Goal: Transaction & Acquisition: Purchase product/service

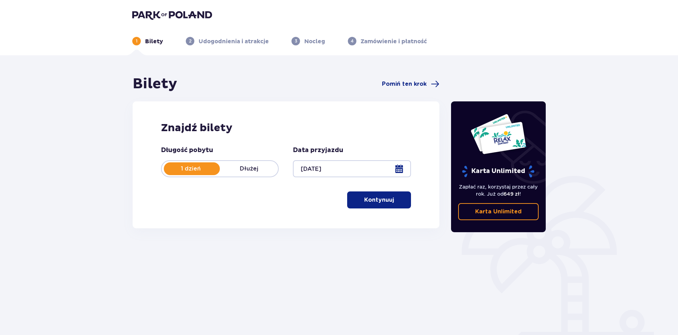
click at [398, 195] on button "Kontynuuj" at bounding box center [379, 199] width 64 height 17
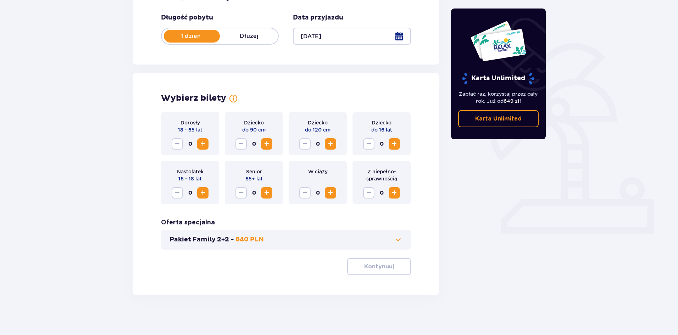
scroll to position [135, 0]
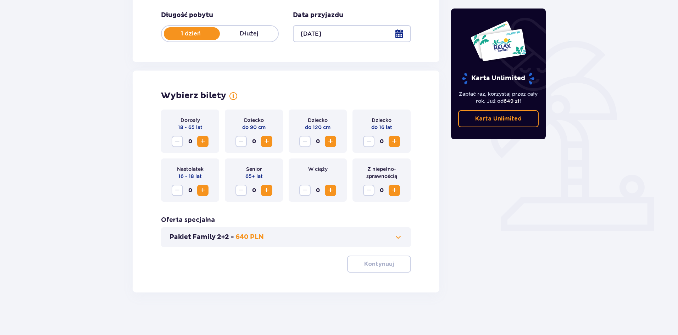
click at [199, 138] on span "Increase" at bounding box center [203, 141] width 9 height 9
click at [200, 139] on span "Increase" at bounding box center [203, 141] width 9 height 9
click at [200, 140] on span "Increase" at bounding box center [203, 141] width 9 height 9
click at [396, 145] on span "Increase" at bounding box center [394, 141] width 9 height 9
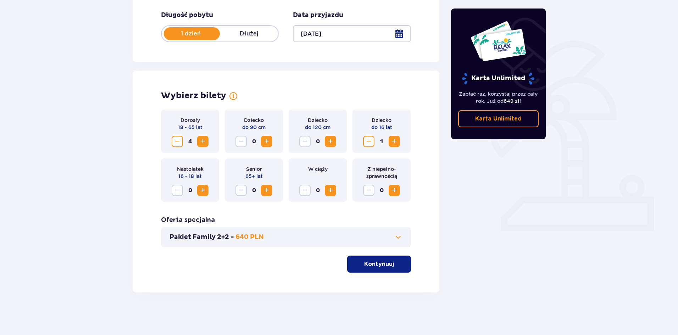
click at [370, 234] on button "Pakiet Family 2+2 - 640 PLN" at bounding box center [285, 237] width 233 height 9
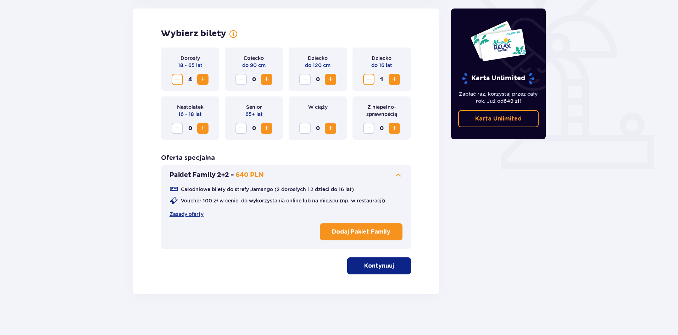
click at [382, 174] on button "Pakiet Family 2+2 - 640 PLN" at bounding box center [285, 175] width 233 height 9
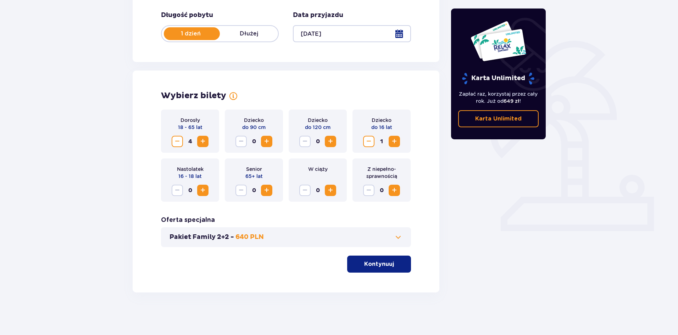
click at [364, 264] on p "Kontynuuj" at bounding box center [379, 264] width 30 height 8
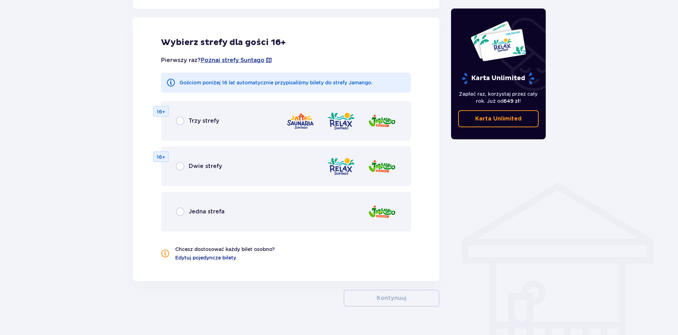
scroll to position [394, 0]
click at [311, 218] on div "Jedna strefa" at bounding box center [286, 211] width 250 height 40
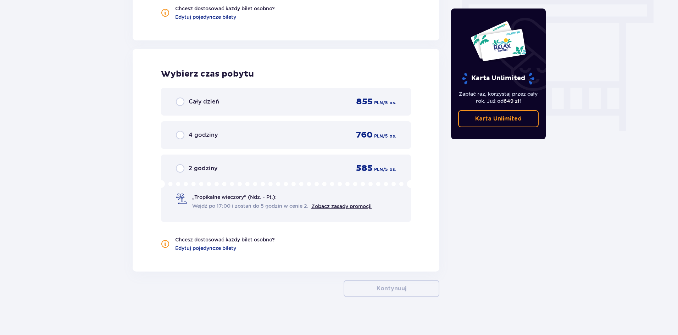
scroll to position [639, 0]
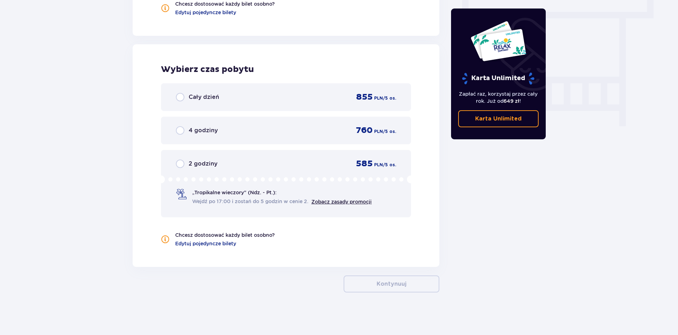
click at [328, 95] on div "Cały dzień 855 PLN / 5 os." at bounding box center [286, 97] width 220 height 11
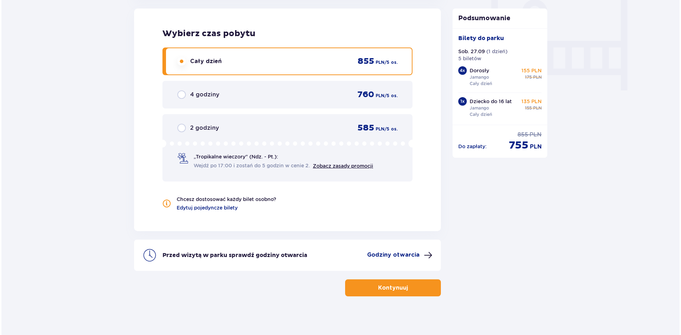
scroll to position [678, 0]
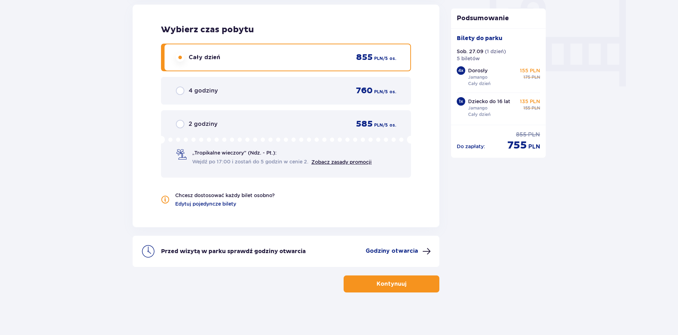
click at [393, 255] on p "Godziny otwarcia" at bounding box center [392, 251] width 52 height 8
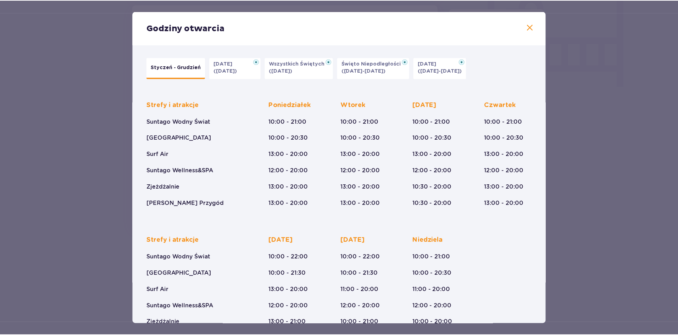
scroll to position [33, 0]
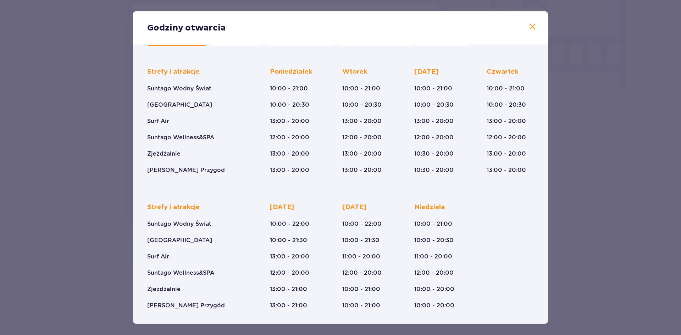
click at [539, 23] on div "Godziny otwarcia" at bounding box center [340, 27] width 415 height 33
click at [536, 24] on div "Godziny otwarcia" at bounding box center [340, 27] width 415 height 33
click at [534, 25] on span at bounding box center [532, 27] width 9 height 9
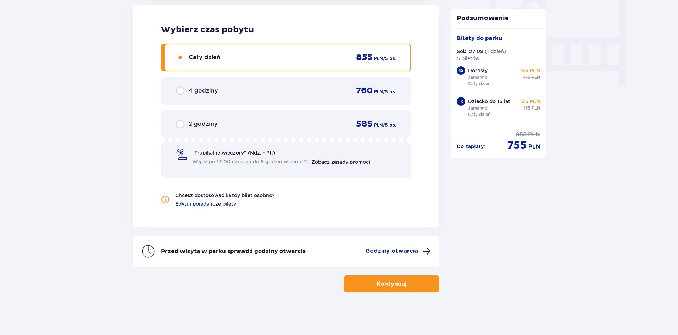
click at [406, 283] on span "button" at bounding box center [407, 284] width 9 height 9
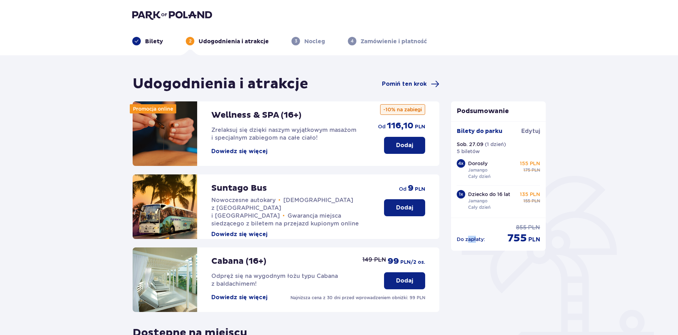
drag, startPoint x: 468, startPoint y: 241, endPoint x: 474, endPoint y: 246, distance: 7.8
click at [474, 246] on div "Podsumowanie Bilety do parku Edytuj Sob. 27.09 ( 1 dzień ) 5 biletów 4 x Dorosł…" at bounding box center [498, 175] width 95 height 149
click at [519, 240] on p "755" at bounding box center [517, 238] width 20 height 13
click at [514, 246] on div "Podsumowanie Bilety do parku Edytuj Sob. 27.09 ( 1 dzień ) 5 biletów 4 x Dorosł…" at bounding box center [498, 175] width 95 height 149
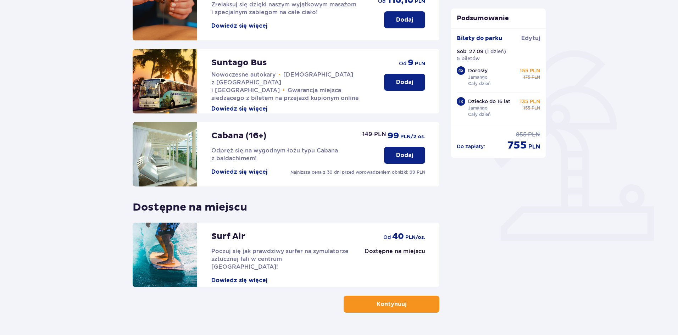
scroll to position [142, 0]
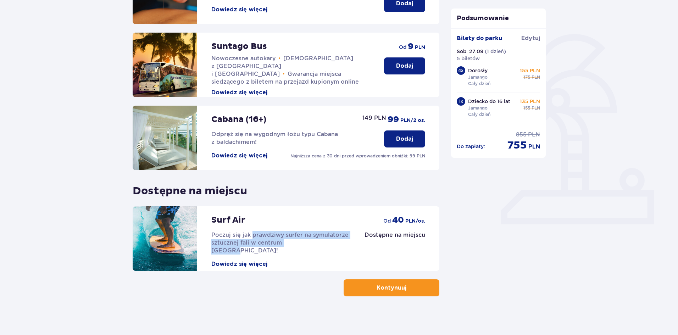
drag, startPoint x: 252, startPoint y: 234, endPoint x: 302, endPoint y: 239, distance: 50.6
click at [302, 239] on p "Poczuj się jak prawdziwy surfer na symulatorze sztucznej fali w centrum Polski!" at bounding box center [280, 242] width 139 height 23
click at [300, 231] on p "Poczuj się jak prawdziwy surfer na symulatorze sztucznej fali w centrum Polski!" at bounding box center [280, 242] width 139 height 23
click at [363, 279] on div "Udogodnienia i atrakcje Pomiń ten krok Promocja online Wellness & SPA (16+) Zre…" at bounding box center [286, 114] width 307 height 363
click at [369, 288] on button "Kontynuuj" at bounding box center [392, 287] width 96 height 17
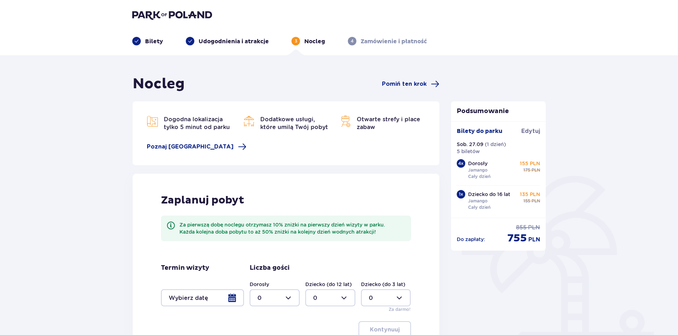
scroll to position [71, 0]
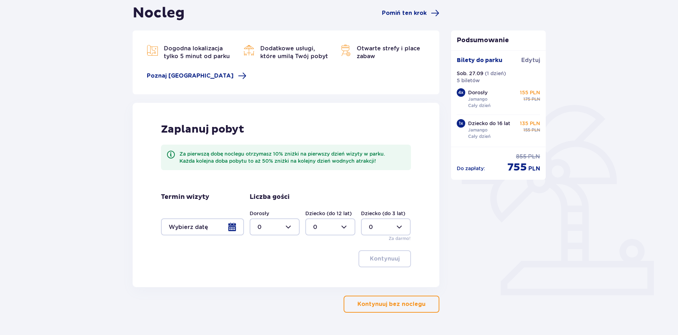
click at [344, 229] on div at bounding box center [330, 226] width 50 height 17
drag, startPoint x: 344, startPoint y: 229, endPoint x: 280, endPoint y: 231, distance: 63.5
click at [344, 229] on div at bounding box center [330, 226] width 50 height 17
click at [277, 231] on div at bounding box center [275, 226] width 50 height 17
click at [277, 230] on div at bounding box center [275, 226] width 50 height 17
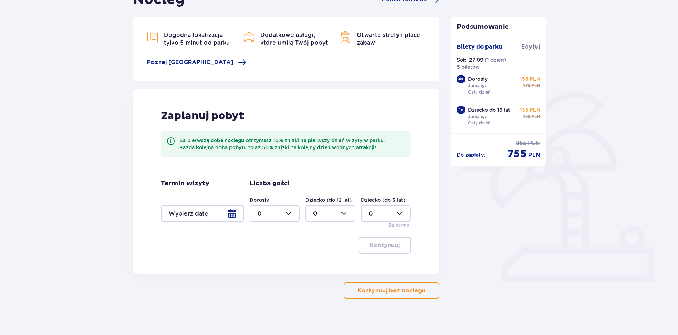
scroll to position [91, 0]
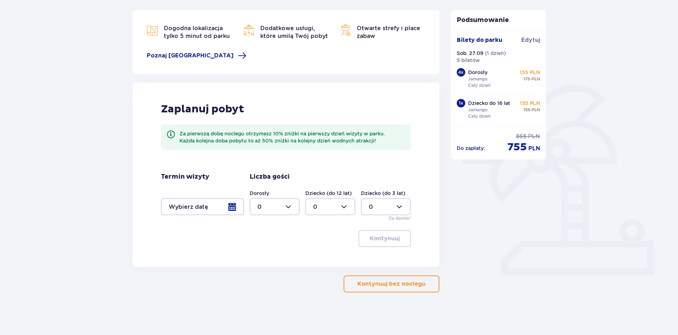
click at [394, 283] on p "Kontynuuj bez noclegu" at bounding box center [391, 284] width 68 height 8
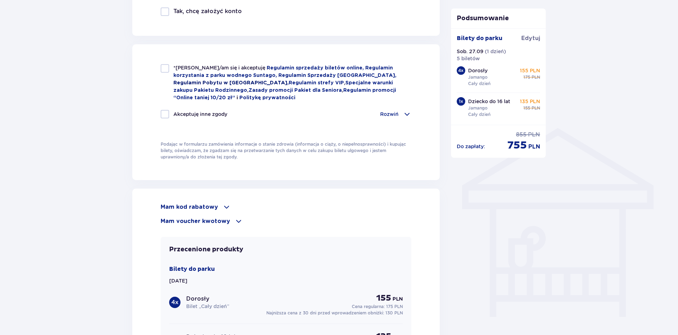
scroll to position [532, 0]
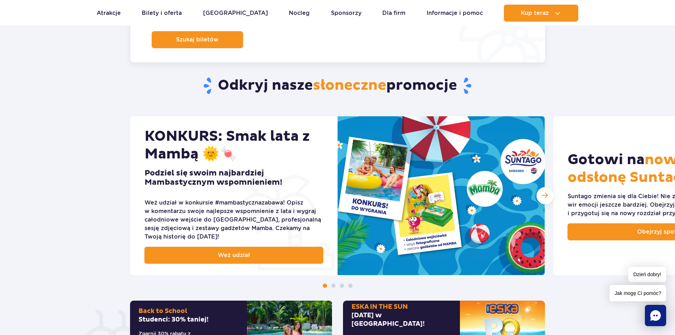
scroll to position [461, 0]
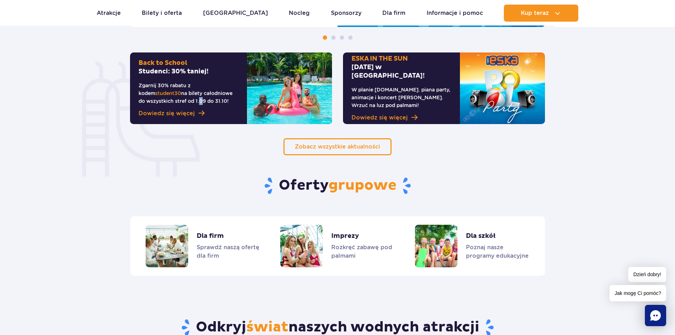
click at [164, 101] on p "Zgarnij 30% rabatu z kodem student30 na bilety całodniowe do wszystkich stref o…" at bounding box center [189, 93] width 100 height 23
click at [163, 113] on span "Dowiedz się więcej" at bounding box center [167, 113] width 56 height 9
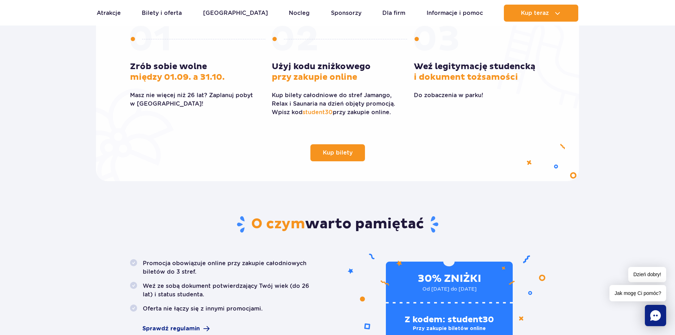
scroll to position [213, 0]
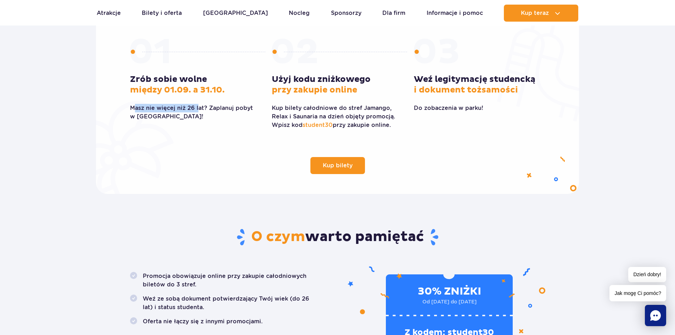
drag, startPoint x: 134, startPoint y: 108, endPoint x: 197, endPoint y: 107, distance: 63.1
click at [197, 107] on p "Masz nie więcej niż 26 lat? Zaplanuj pobyt w Suntago!" at bounding box center [195, 112] width 131 height 17
click at [196, 107] on p "Masz nie więcej niż 26 lat? Zaplanuj pobyt w Suntago!" at bounding box center [195, 112] width 131 height 17
drag, startPoint x: 287, startPoint y: 103, endPoint x: 362, endPoint y: 108, distance: 74.6
click at [362, 108] on div "Użyj kodu zniżkowego przy zakupie online Kup bilety całodniowe do stref Jamango…" at bounding box center [337, 101] width 131 height 55
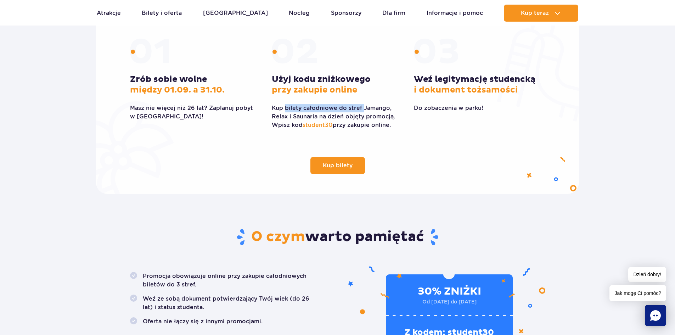
click at [345, 107] on p "Kup bilety całodniowe do stref Jamango, Relax i Saunaria na dzień objęty promoc…" at bounding box center [337, 117] width 131 height 26
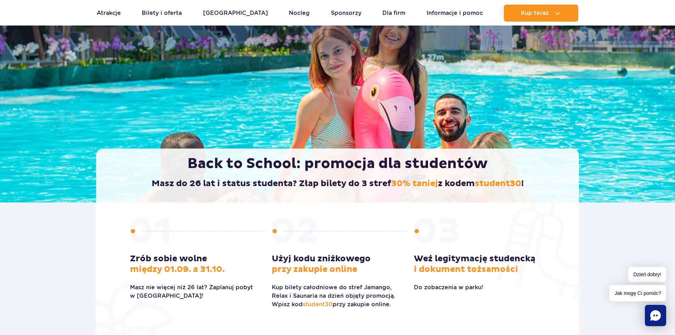
scroll to position [0, 0]
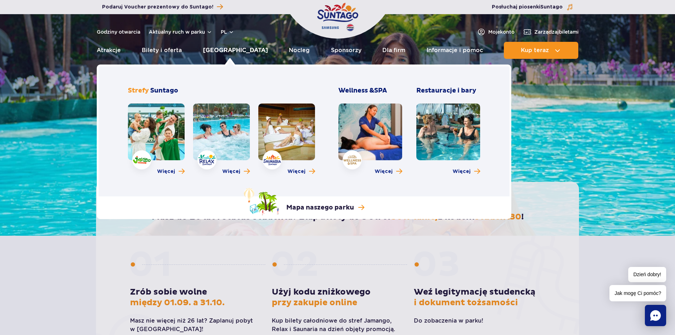
click at [219, 53] on link "Poznaj park" at bounding box center [235, 50] width 65 height 17
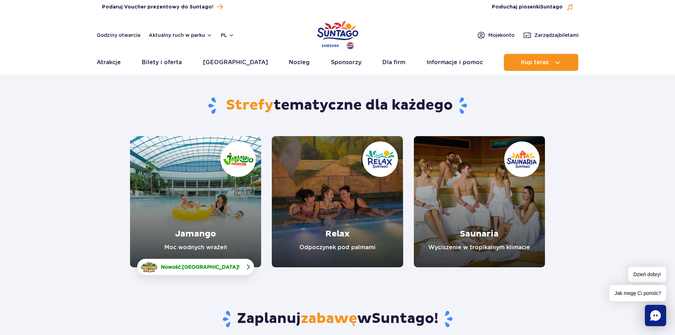
click at [214, 265] on span "[GEOGRAPHIC_DATA]" at bounding box center [210, 267] width 56 height 6
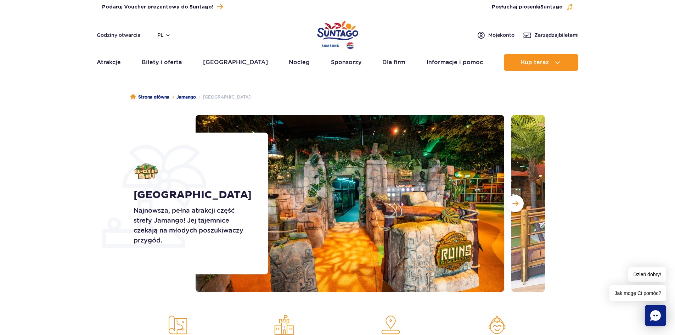
click at [193, 95] on link "Jamango" at bounding box center [187, 97] width 20 height 7
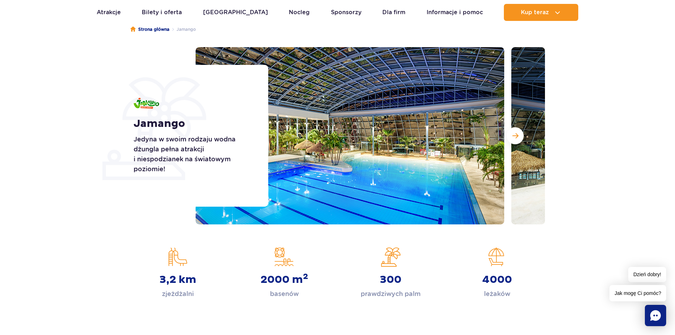
scroll to position [35, 0]
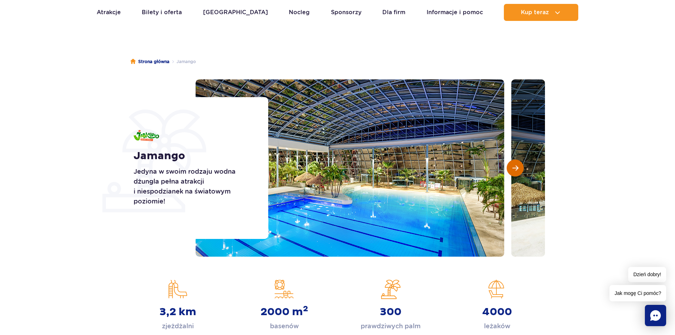
click at [517, 172] on button "Następny slajd" at bounding box center [515, 168] width 17 height 17
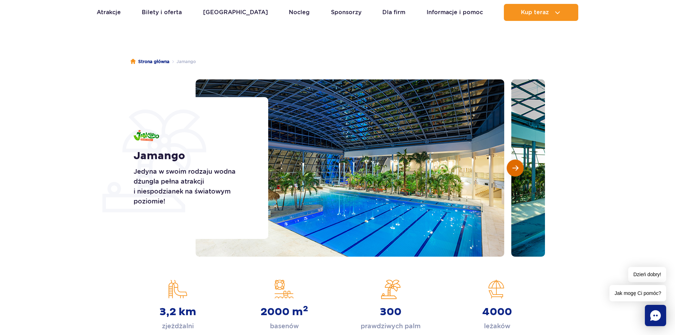
click at [517, 172] on button "Następny slajd" at bounding box center [515, 168] width 17 height 17
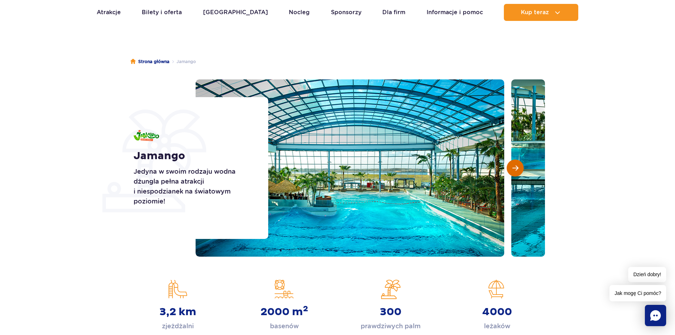
click at [517, 172] on button "Następny slajd" at bounding box center [515, 168] width 17 height 17
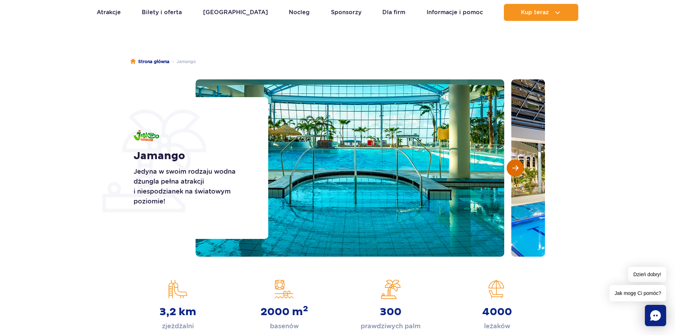
click at [517, 172] on button "Następny slajd" at bounding box center [515, 168] width 17 height 17
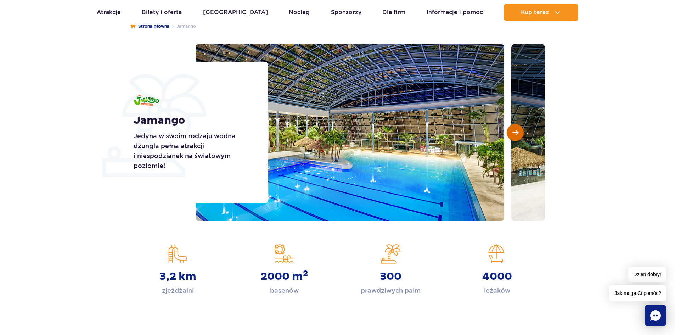
scroll to position [213, 0]
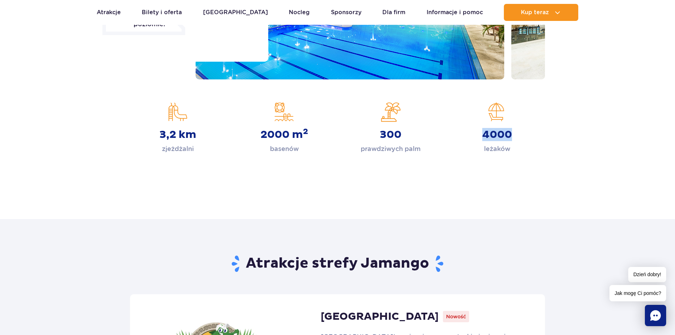
drag, startPoint x: 485, startPoint y: 135, endPoint x: 507, endPoint y: 139, distance: 23.1
click at [507, 139] on strong "4000" at bounding box center [498, 134] width 30 height 13
click at [508, 136] on strong "4000" at bounding box center [498, 134] width 30 height 13
drag, startPoint x: 391, startPoint y: 134, endPoint x: 410, endPoint y: 138, distance: 18.9
click at [415, 138] on div "300 prawdziwych palm" at bounding box center [391, 128] width 96 height 52
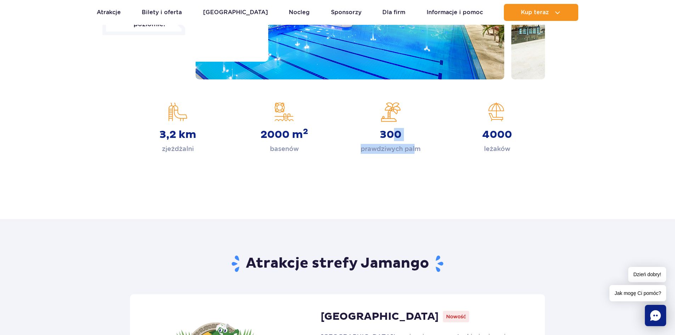
click at [397, 137] on strong "300" at bounding box center [391, 134] width 22 height 13
drag, startPoint x: 258, startPoint y: 134, endPoint x: 304, endPoint y: 134, distance: 45.7
click at [304, 134] on div "2000 m 2 basenów" at bounding box center [284, 128] width 96 height 52
click at [304, 134] on sup "2" at bounding box center [305, 132] width 5 height 10
drag, startPoint x: 159, startPoint y: 134, endPoint x: 194, endPoint y: 137, distance: 34.9
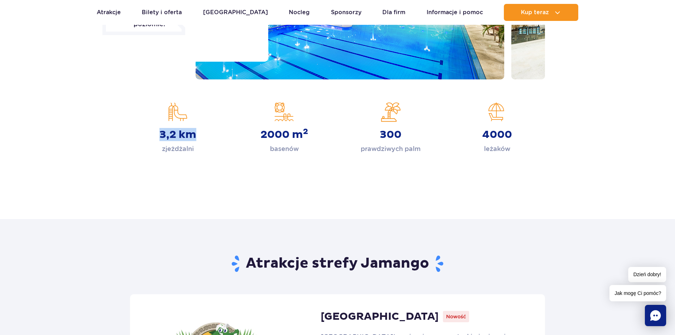
click at [194, 137] on strong "3,2 km" at bounding box center [178, 134] width 37 height 13
click at [187, 135] on strong "3,2 km" at bounding box center [178, 134] width 37 height 13
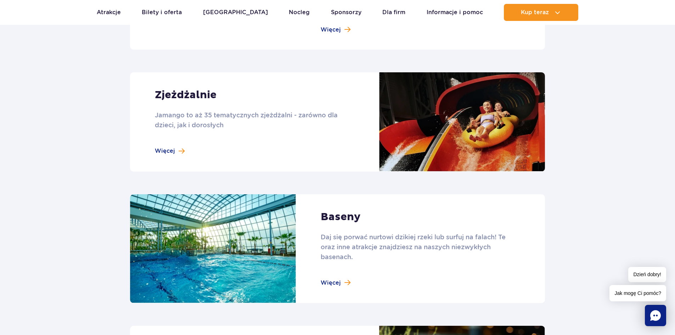
scroll to position [603, 0]
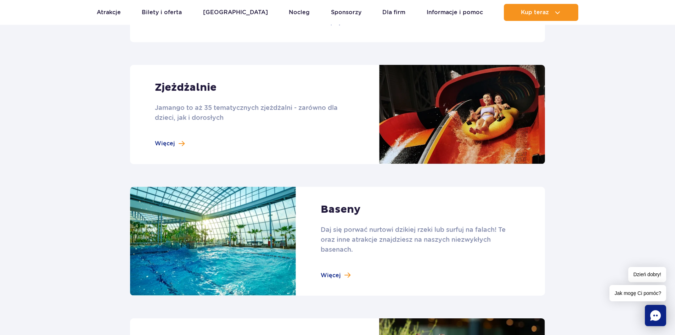
click at [193, 141] on link at bounding box center [337, 114] width 415 height 99
click at [339, 210] on link at bounding box center [337, 241] width 415 height 109
click at [347, 281] on link at bounding box center [337, 241] width 415 height 109
click at [342, 274] on link at bounding box center [337, 241] width 415 height 109
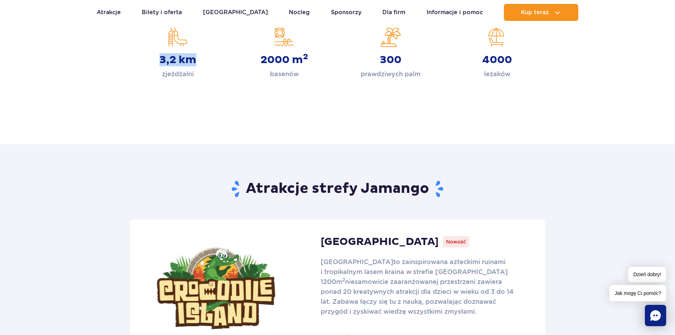
scroll to position [284, 0]
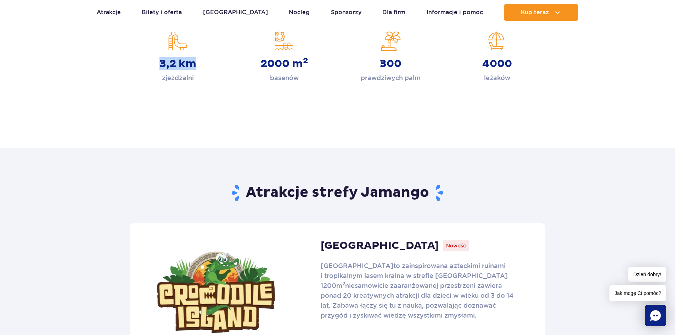
click at [260, 261] on link at bounding box center [337, 292] width 415 height 138
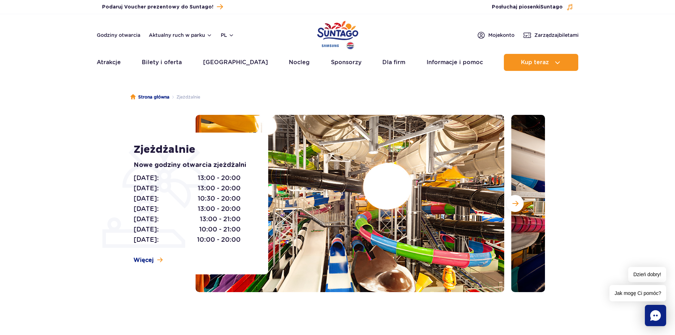
drag, startPoint x: 230, startPoint y: 176, endPoint x: 230, endPoint y: 179, distance: 3.6
click at [230, 179] on span "13:00 - 20:00" at bounding box center [219, 178] width 43 height 10
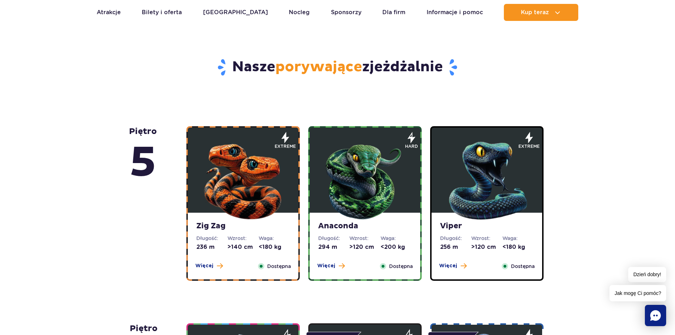
scroll to position [355, 0]
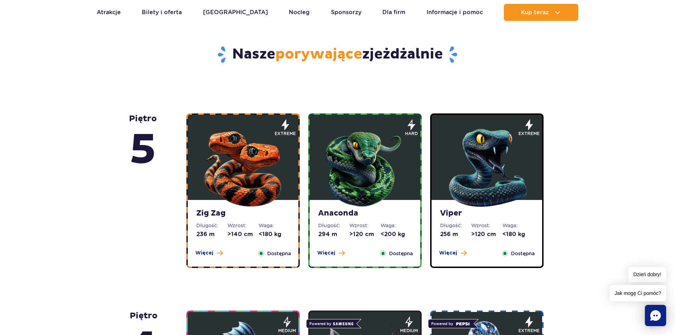
click at [452, 191] on img at bounding box center [487, 166] width 85 height 85
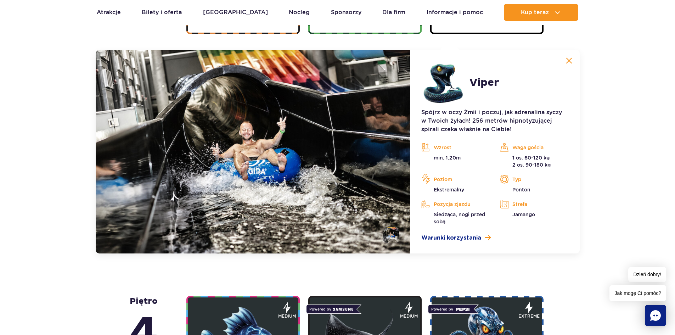
scroll to position [596, 0]
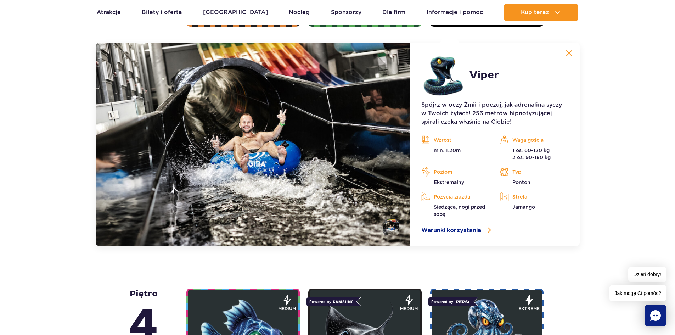
click at [572, 55] on img at bounding box center [569, 53] width 6 height 6
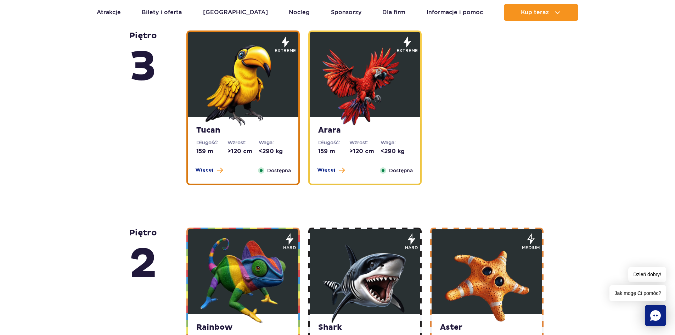
scroll to position [951, 0]
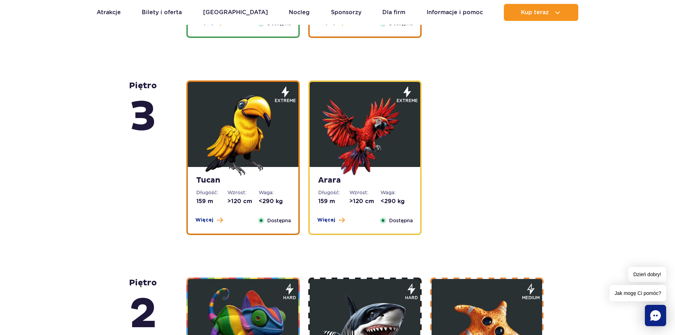
click at [355, 193] on dt "Wzrost:" at bounding box center [365, 192] width 31 height 7
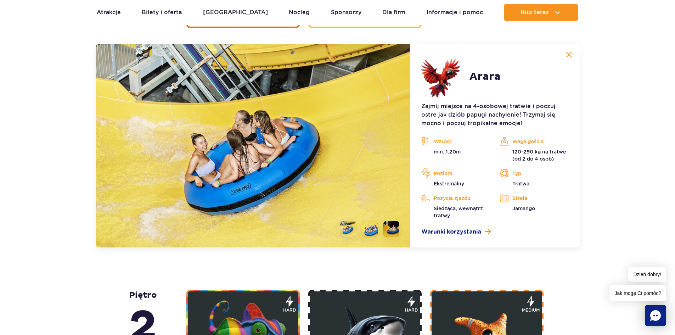
scroll to position [1159, 0]
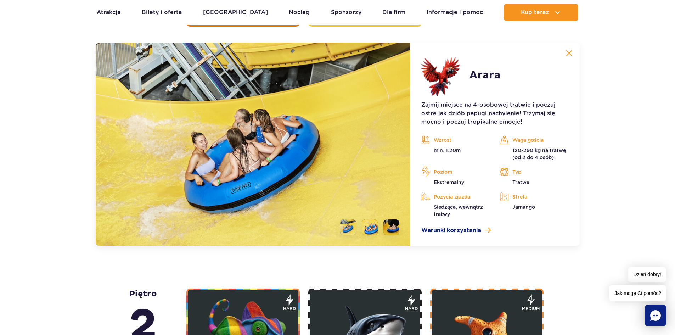
drag, startPoint x: 430, startPoint y: 104, endPoint x: 425, endPoint y: 105, distance: 4.9
click at [425, 105] on p "Zajmij miejsce na 4-osobowej tratwie i poczuj ostre jak dziób papugi nachylenie…" at bounding box center [495, 114] width 147 height 26
click at [514, 150] on p "120-290 kg na tratwę (od 2 do 4 osób)" at bounding box center [534, 154] width 68 height 14
click at [571, 54] on img at bounding box center [569, 53] width 6 height 6
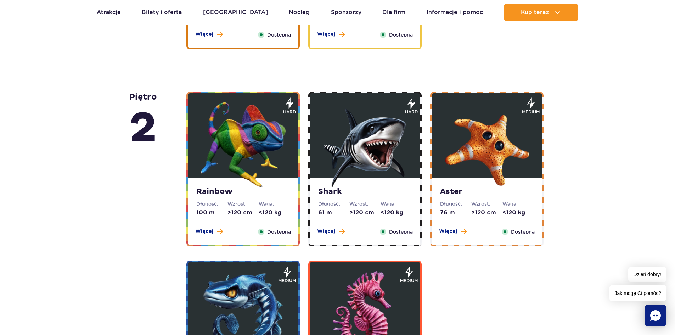
scroll to position [1124, 0]
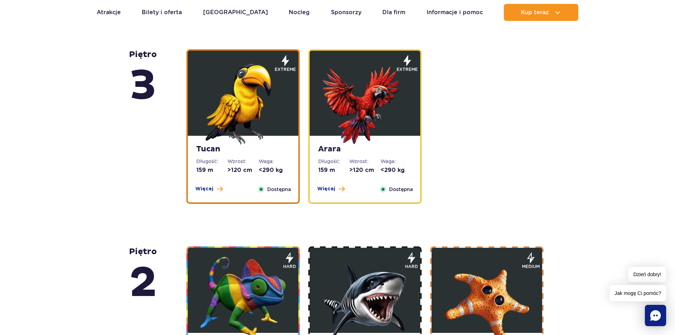
click at [228, 123] on img at bounding box center [243, 102] width 85 height 85
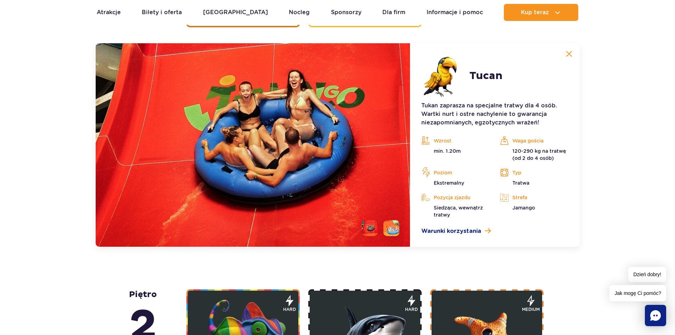
scroll to position [1159, 0]
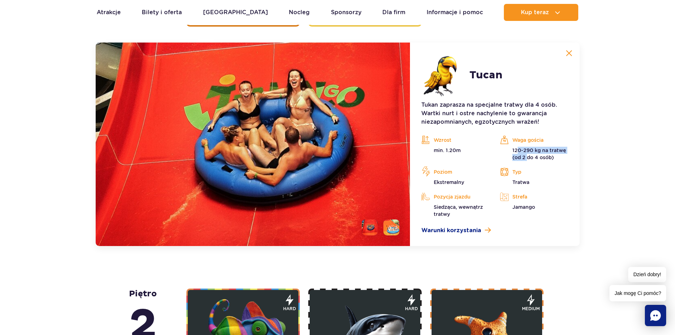
drag, startPoint x: 517, startPoint y: 154, endPoint x: 528, endPoint y: 156, distance: 11.5
click at [528, 156] on p "120-290 kg na tratwę (od 2 do 4 osób)" at bounding box center [534, 154] width 68 height 14
click at [528, 155] on p "120-290 kg na tratwę (od 2 do 4 osób)" at bounding box center [534, 154] width 68 height 14
click at [566, 55] on button at bounding box center [569, 53] width 14 height 14
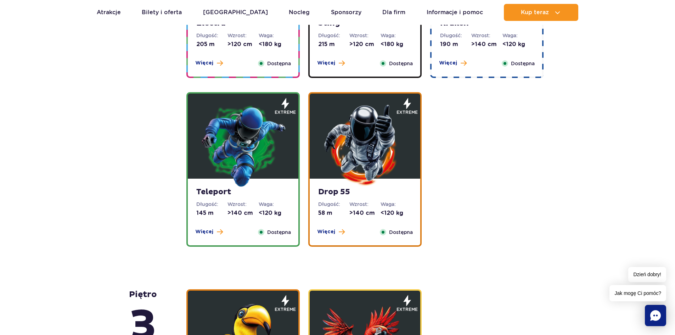
scroll to position [734, 0]
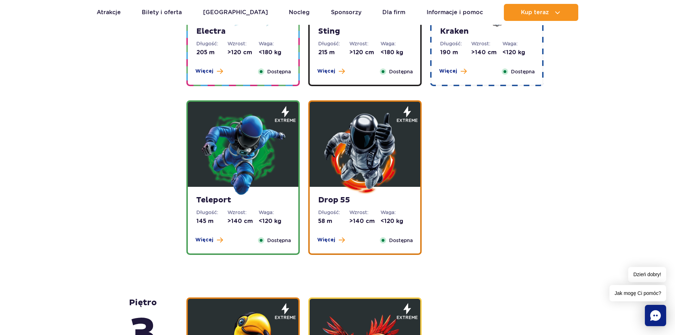
click at [372, 185] on img at bounding box center [365, 153] width 85 height 85
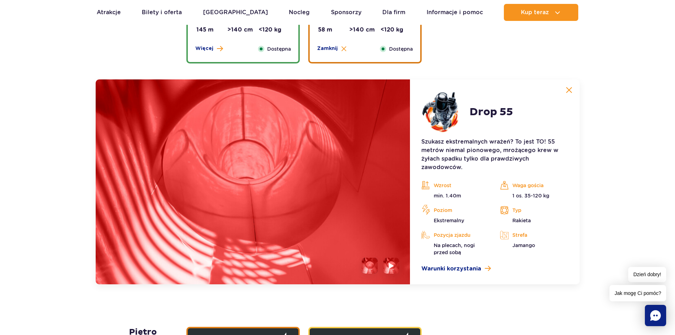
scroll to position [962, 0]
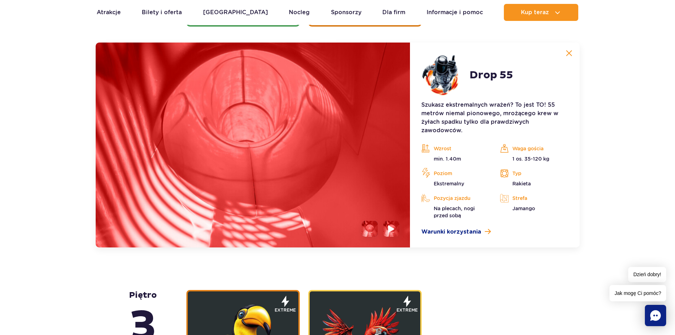
click at [390, 227] on img at bounding box center [392, 229] width 7 height 8
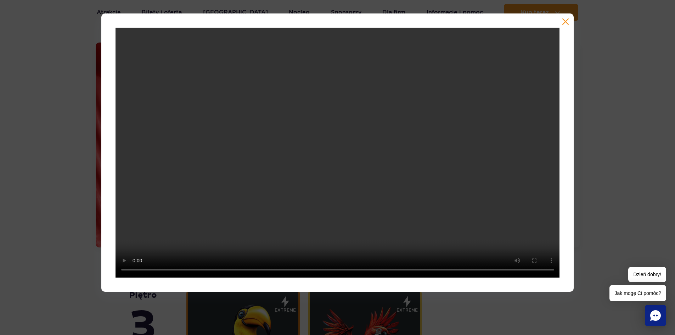
click at [566, 21] on button "button" at bounding box center [565, 21] width 7 height 7
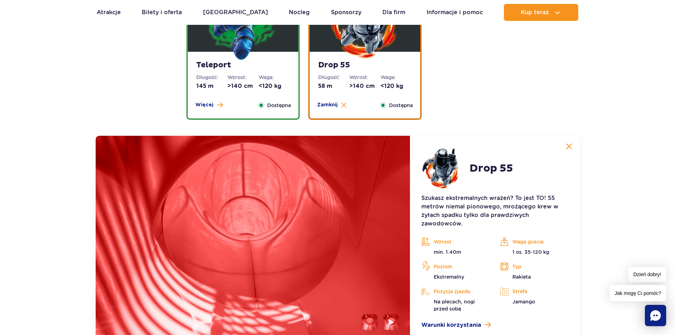
scroll to position [891, 0]
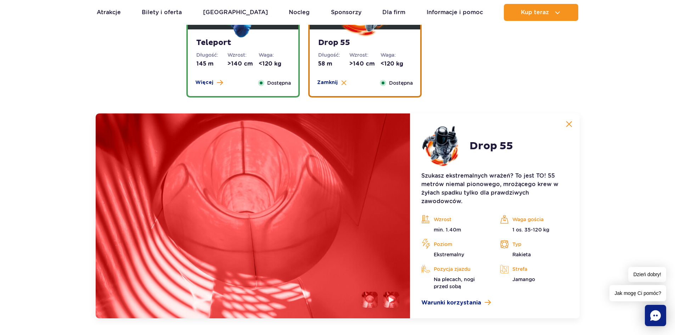
click at [569, 126] on img at bounding box center [569, 124] width 6 height 6
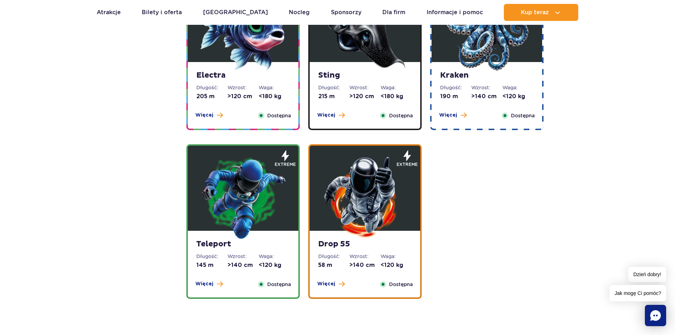
scroll to position [643, 0]
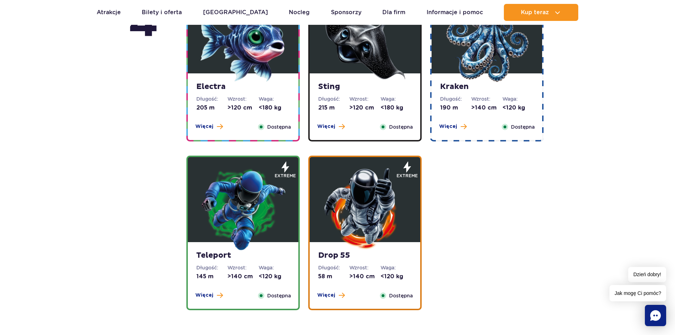
click at [256, 201] on img at bounding box center [243, 208] width 85 height 85
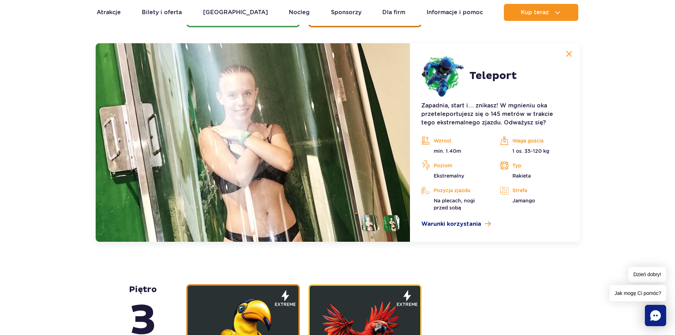
scroll to position [962, 0]
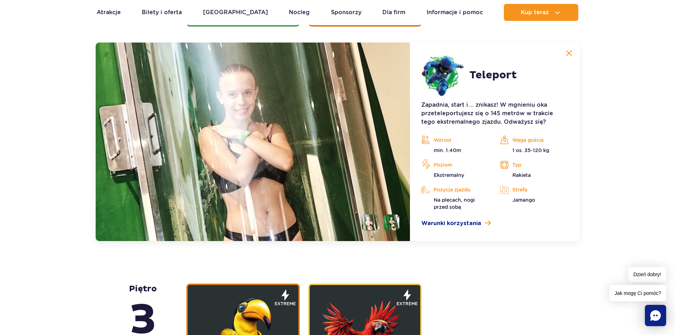
click at [566, 54] on img at bounding box center [569, 53] width 6 height 6
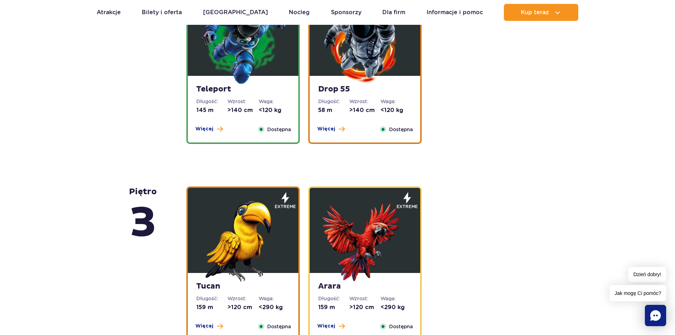
scroll to position [820, 0]
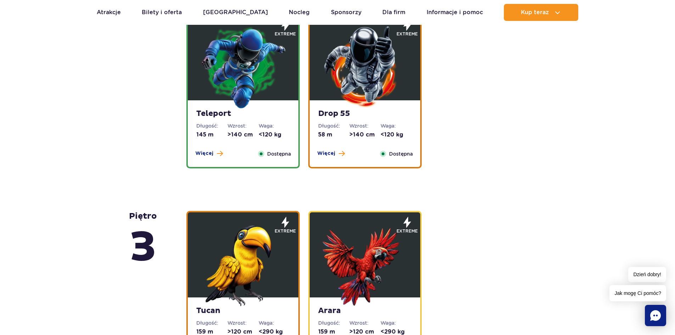
click at [362, 98] on img at bounding box center [365, 66] width 85 height 85
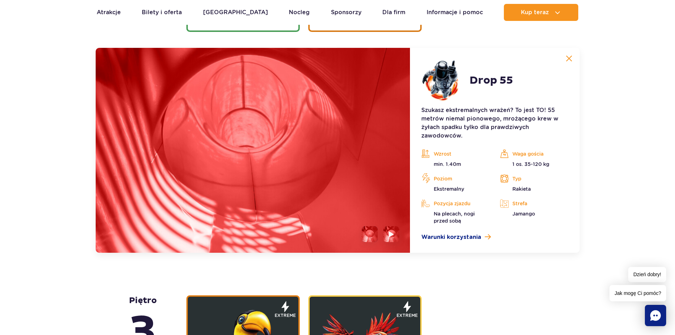
scroll to position [962, 0]
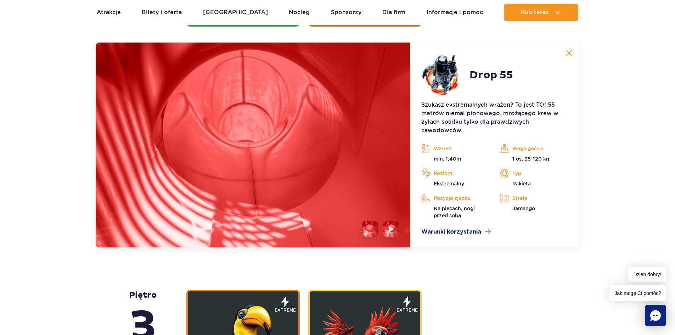
click at [579, 49] on article "Drop 55 Szukasz ekstremalnych wrażeń? To jest TO! 55 metrów niemal pionowego, m…" at bounding box center [494, 145] width 169 height 205
click at [566, 56] on button at bounding box center [569, 53] width 14 height 14
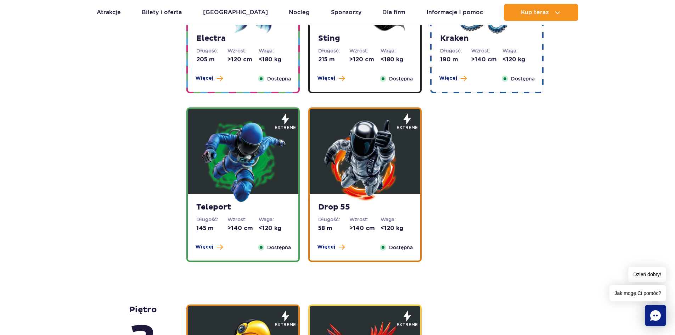
scroll to position [607, 0]
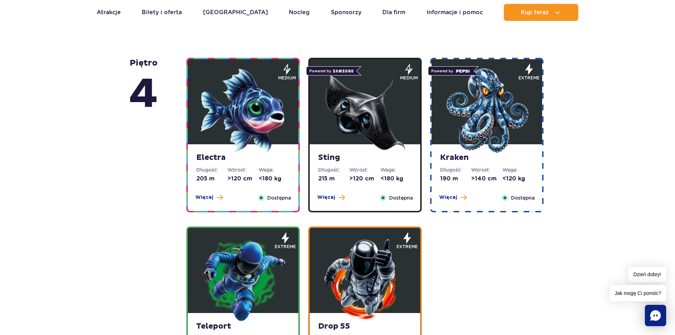
click at [518, 122] on img at bounding box center [487, 110] width 85 height 85
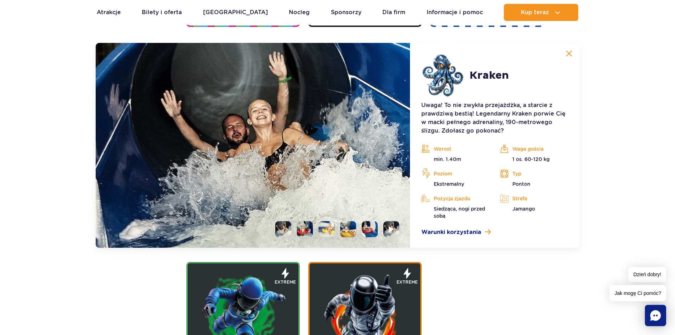
scroll to position [793, 0]
click at [565, 58] on button at bounding box center [569, 53] width 14 height 14
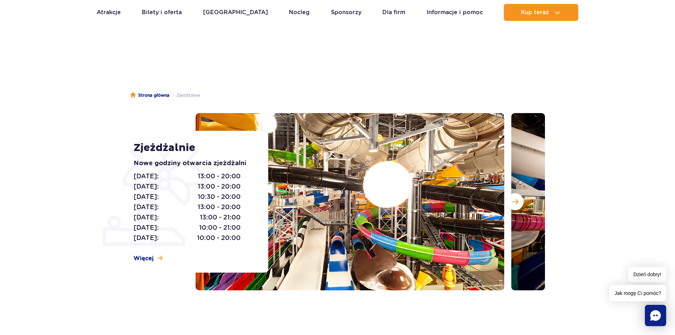
scroll to position [0, 0]
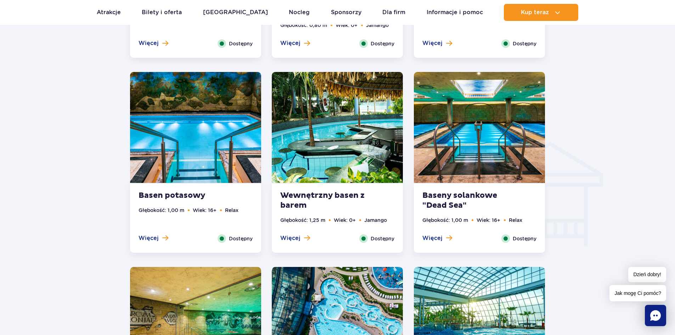
scroll to position [745, 0]
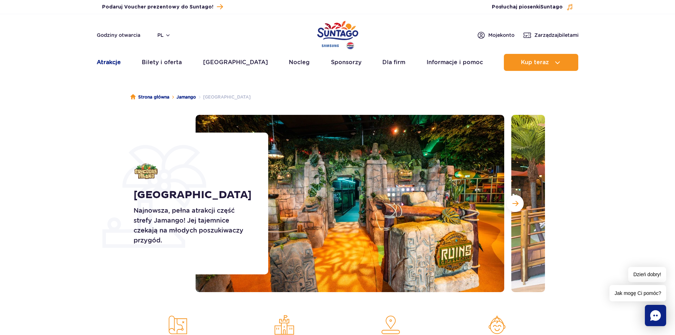
click at [118, 64] on link "Atrakcje" at bounding box center [109, 62] width 24 height 17
click at [105, 54] on header "Godziny otwarcia pl PL EN UA Moje konto Zarządzaj biletami Aktualny ruch w park…" at bounding box center [337, 44] width 675 height 61
click at [105, 57] on link "Atrakcje" at bounding box center [109, 62] width 24 height 17
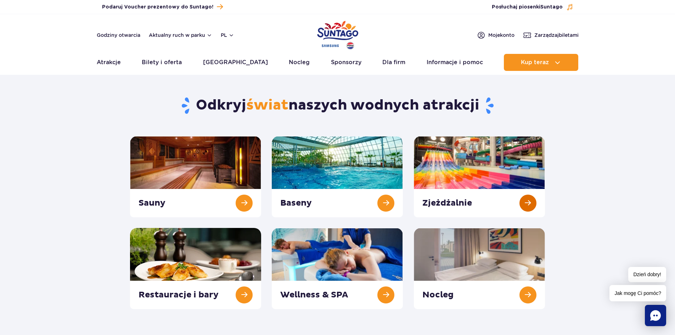
click at [524, 207] on link at bounding box center [479, 176] width 131 height 81
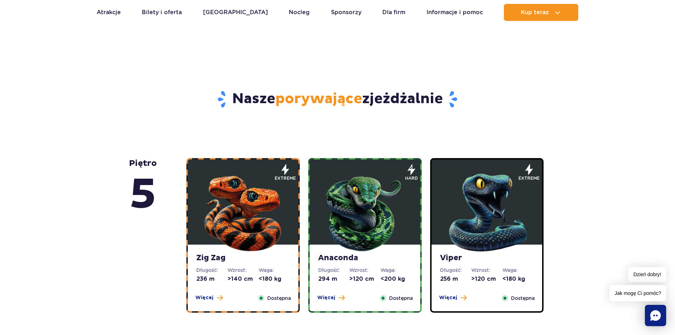
scroll to position [390, 0]
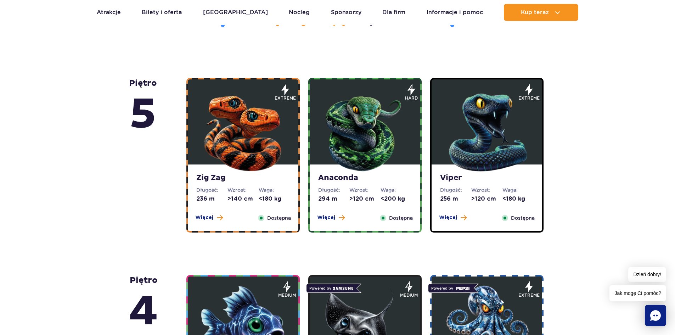
click at [261, 172] on img at bounding box center [243, 130] width 85 height 85
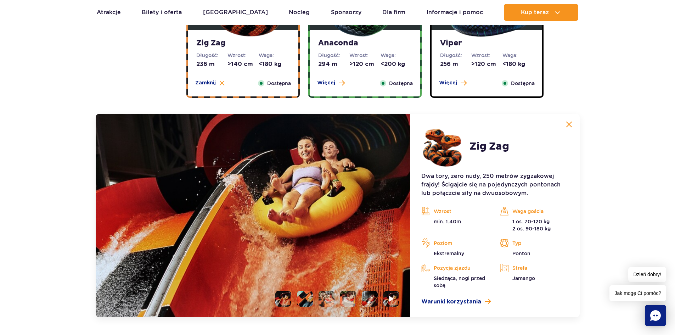
scroll to position [525, 0]
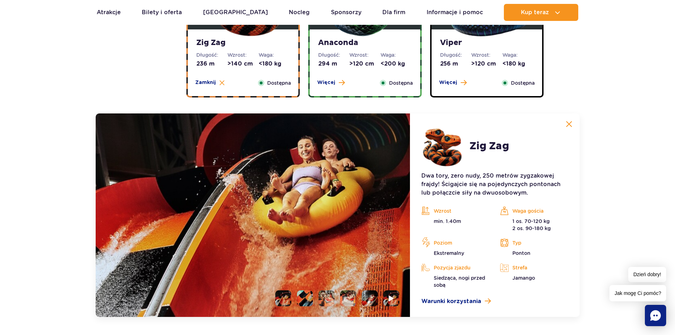
click at [567, 125] on img at bounding box center [569, 124] width 6 height 6
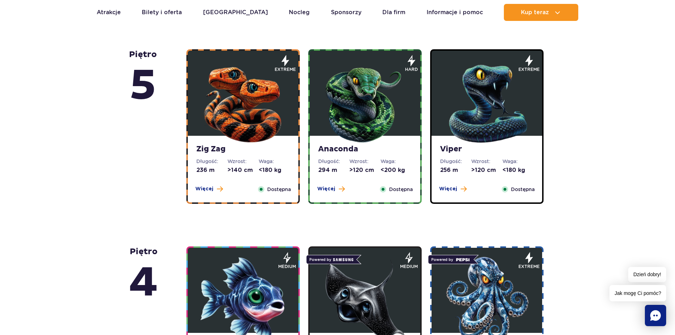
click at [393, 127] on img at bounding box center [365, 102] width 85 height 85
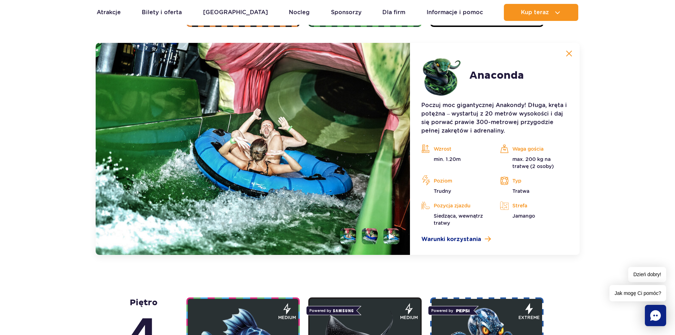
scroll to position [596, 0]
click at [569, 59] on button at bounding box center [569, 53] width 14 height 14
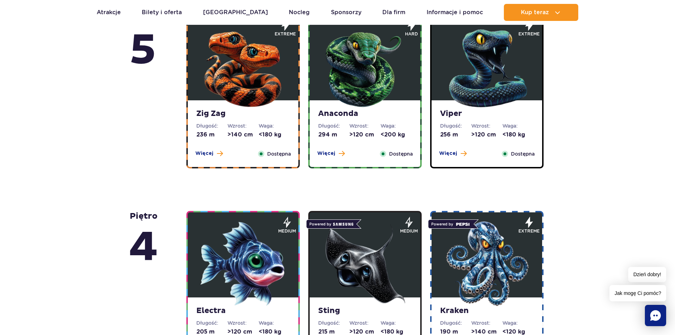
click at [499, 98] on img at bounding box center [487, 66] width 85 height 85
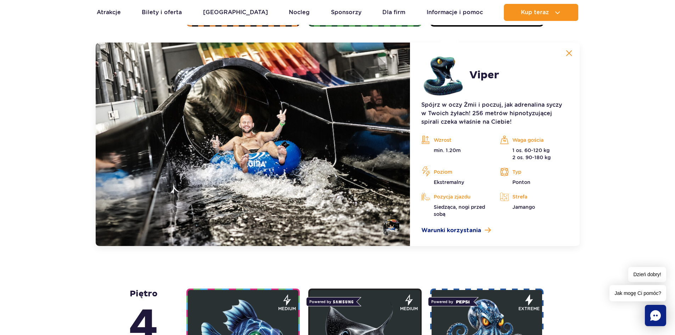
click at [568, 54] on img at bounding box center [569, 53] width 6 height 6
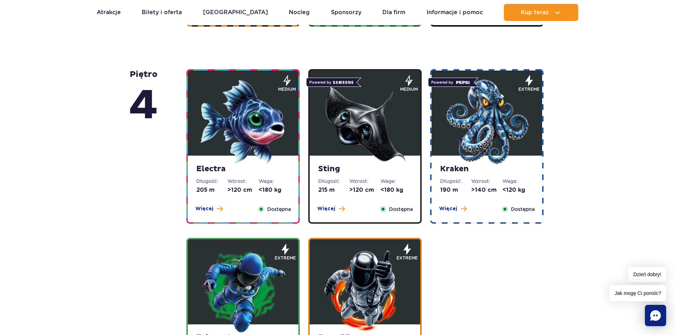
click at [275, 158] on img at bounding box center [243, 121] width 85 height 85
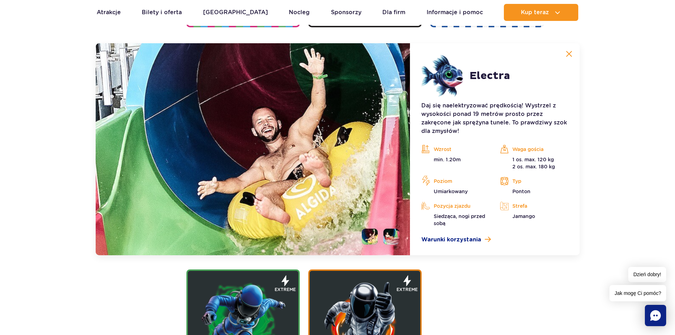
scroll to position [793, 0]
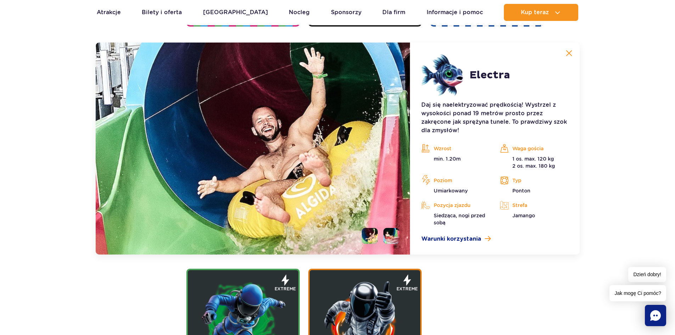
click at [572, 44] on article "Electra Daj się naelektryzować prędkością! Wystrzel z wysokości ponad 19 metrów…" at bounding box center [494, 149] width 169 height 212
click at [568, 57] on button at bounding box center [569, 53] width 14 height 14
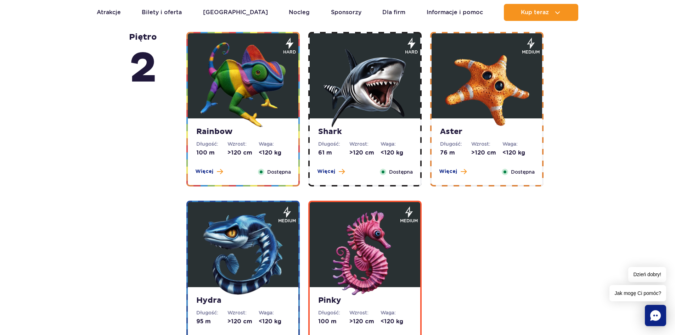
scroll to position [1112, 0]
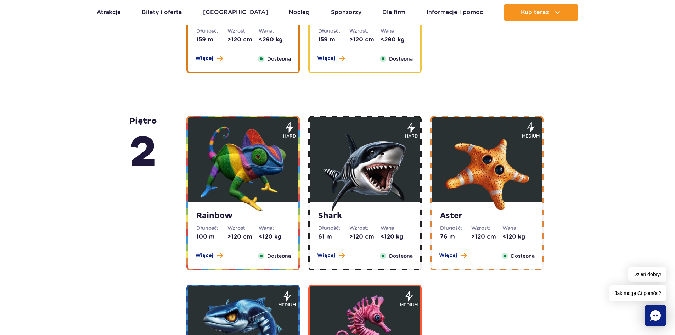
click at [467, 146] on img at bounding box center [487, 168] width 85 height 85
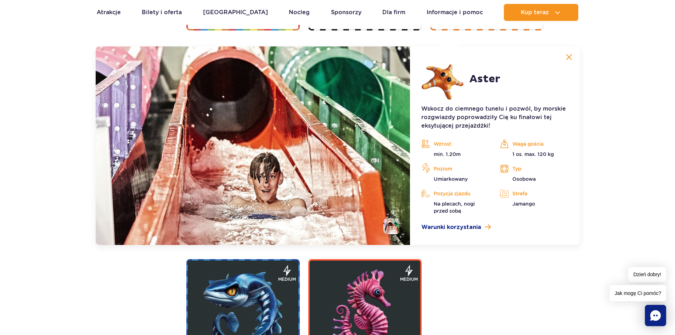
scroll to position [1356, 0]
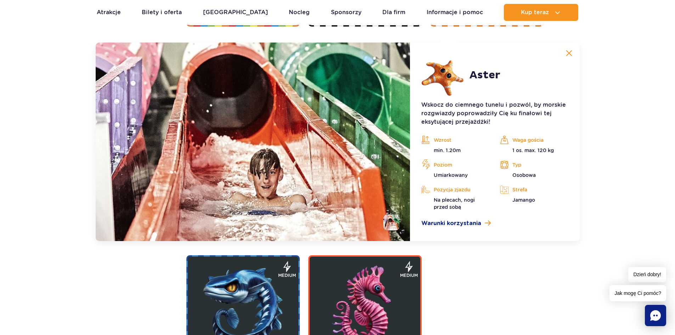
click at [568, 56] on img at bounding box center [569, 53] width 6 height 6
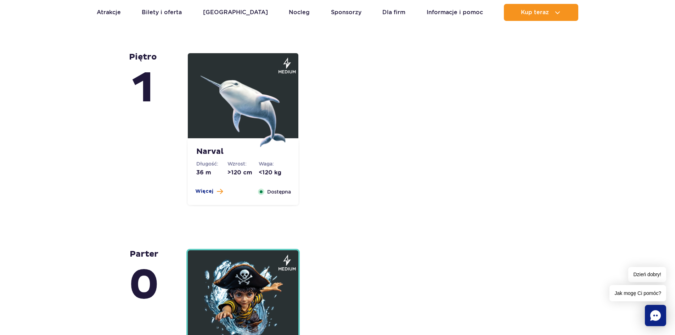
scroll to position [1640, 0]
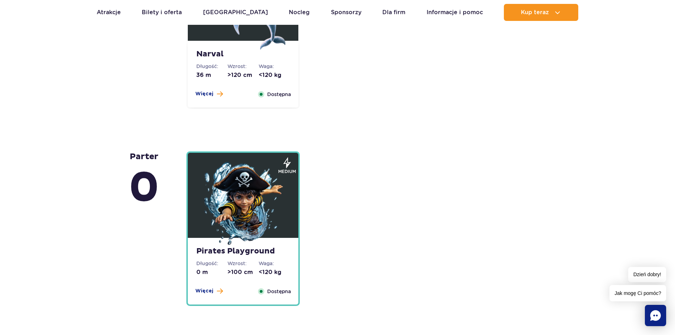
click at [245, 215] on img at bounding box center [243, 204] width 85 height 85
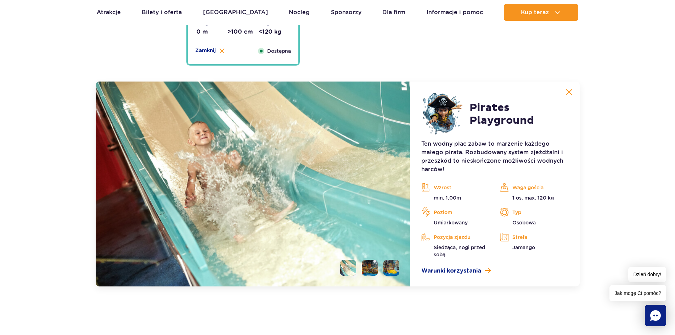
scroll to position [1919, 0]
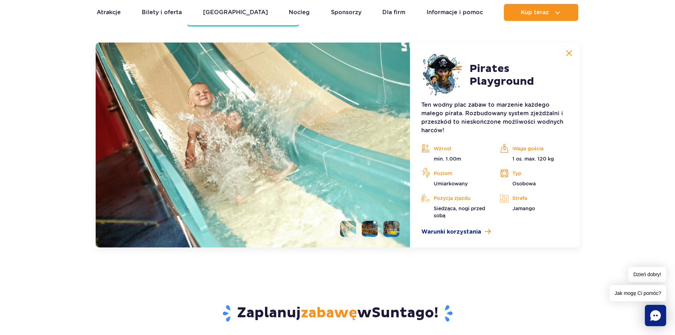
click at [574, 59] on button at bounding box center [569, 53] width 14 height 14
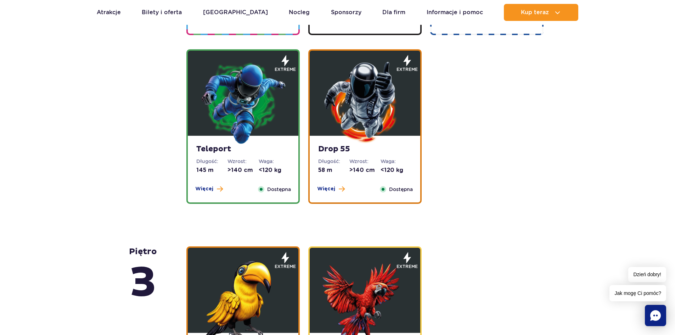
scroll to position [962, 0]
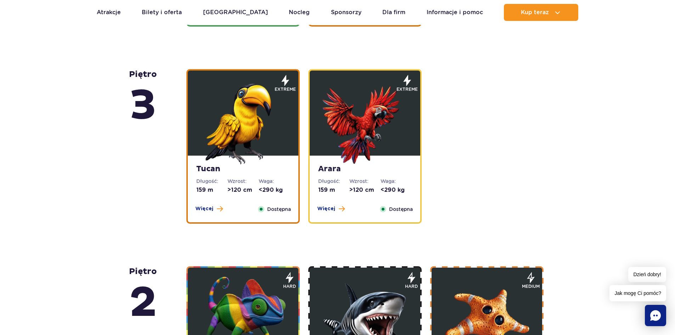
click at [343, 101] on img at bounding box center [365, 121] width 85 height 85
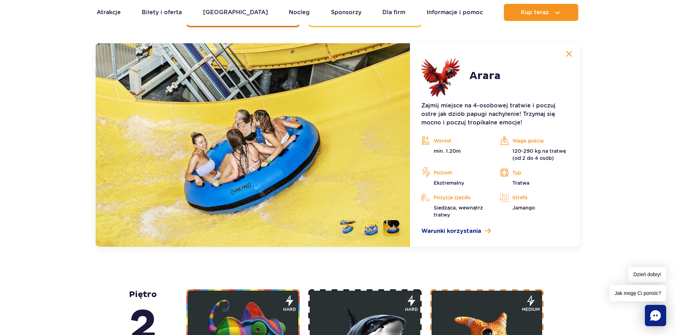
scroll to position [1159, 0]
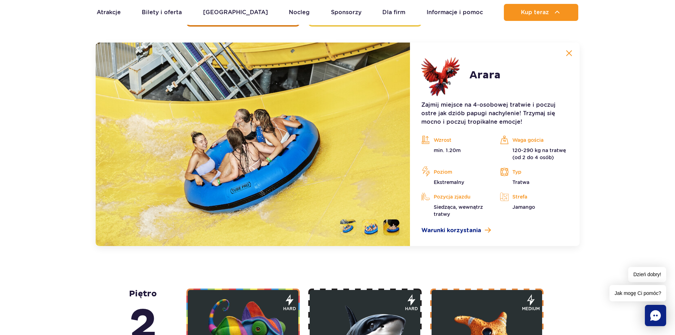
click at [606, 101] on div "piętro 5 Zig Zag Długość: 236 m Wzrost: >140 cm Waga: <180 kg Więcej Zamknij Do…" at bounding box center [337, 144] width 675 height 1726
click at [567, 54] on img at bounding box center [569, 53] width 6 height 6
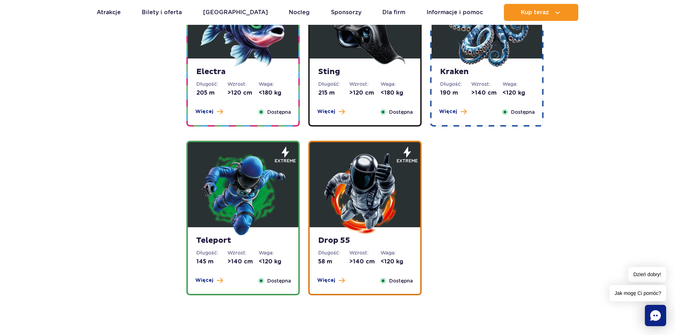
scroll to position [698, 0]
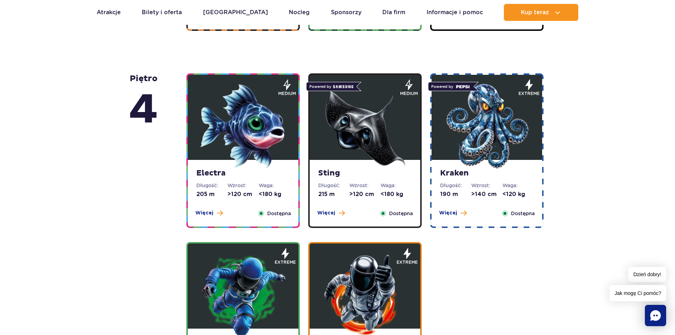
click at [487, 135] on img at bounding box center [487, 126] width 85 height 85
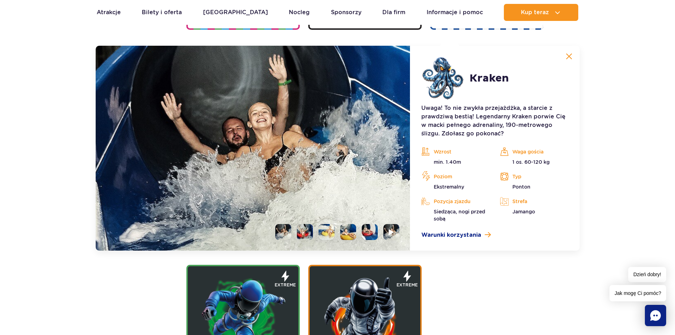
scroll to position [793, 0]
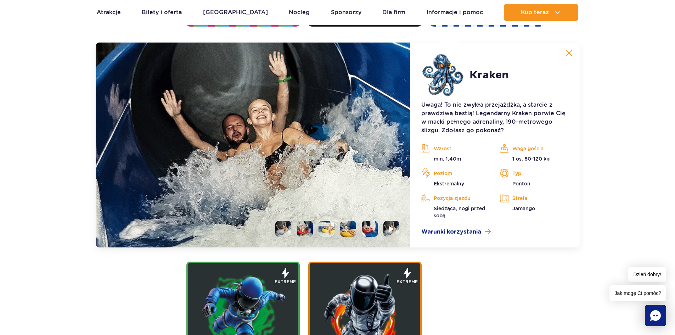
click at [578, 50] on article "Kraken Uwaga! To nie zwykła przejażdżka, a starcie z prawdziwą bestią! Legendar…" at bounding box center [494, 145] width 169 height 205
click at [570, 52] on img at bounding box center [569, 53] width 6 height 6
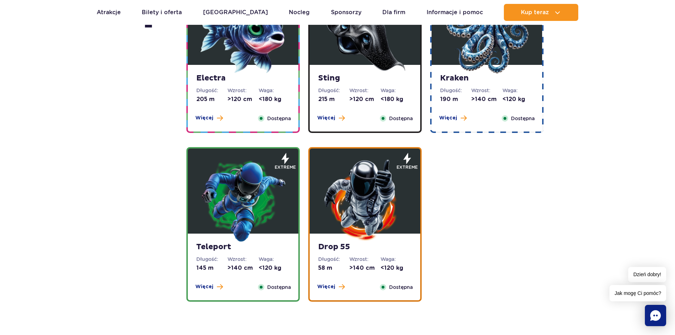
click at [394, 78] on strong "Sting" at bounding box center [365, 78] width 94 height 10
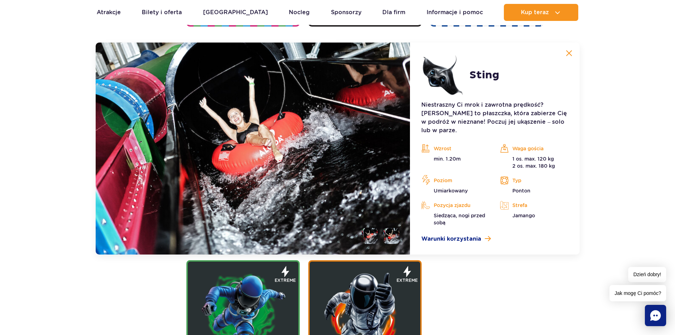
click at [572, 53] on img at bounding box center [569, 53] width 6 height 6
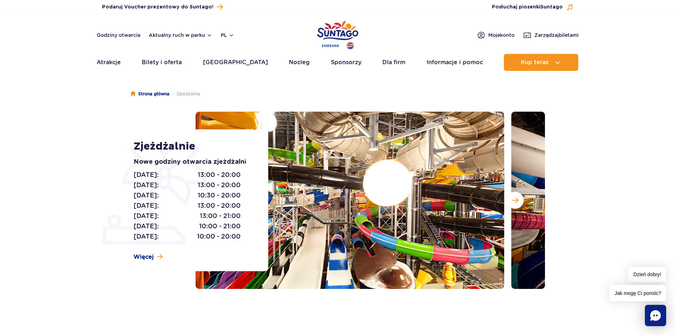
scroll to position [0, 0]
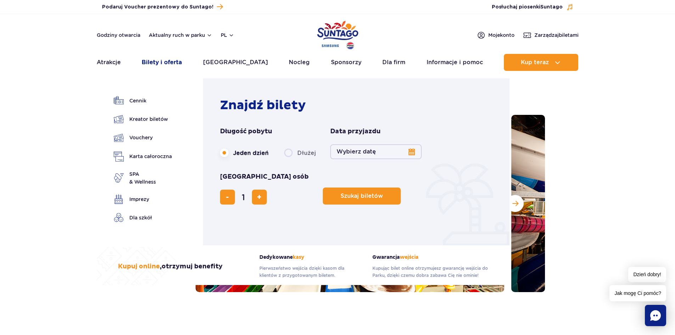
click at [180, 64] on link "Bilety i oferta" at bounding box center [162, 62] width 40 height 17
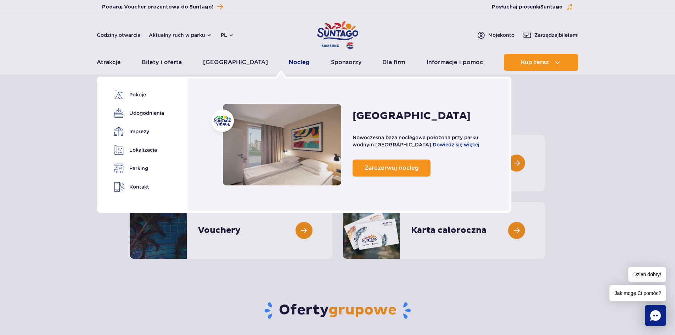
click at [289, 62] on link "Nocleg" at bounding box center [299, 62] width 21 height 17
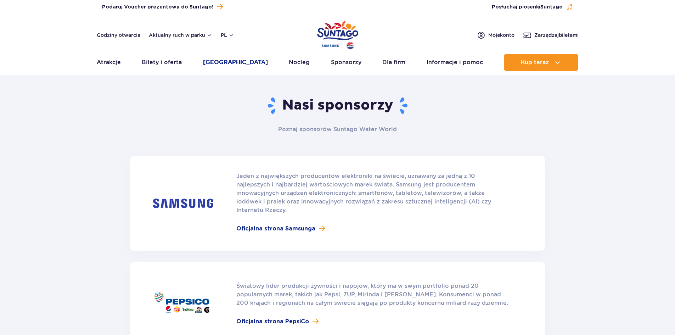
click at [213, 65] on link "[GEOGRAPHIC_DATA]" at bounding box center [235, 62] width 65 height 17
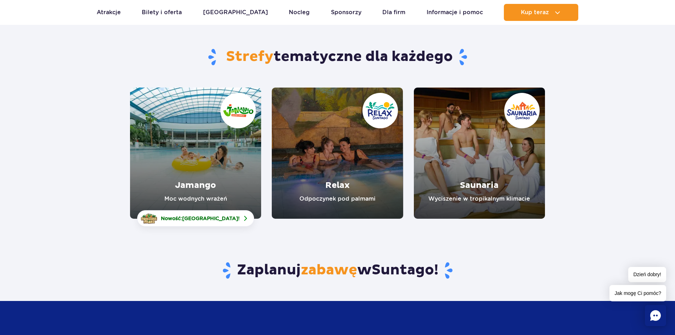
scroll to position [35, 0]
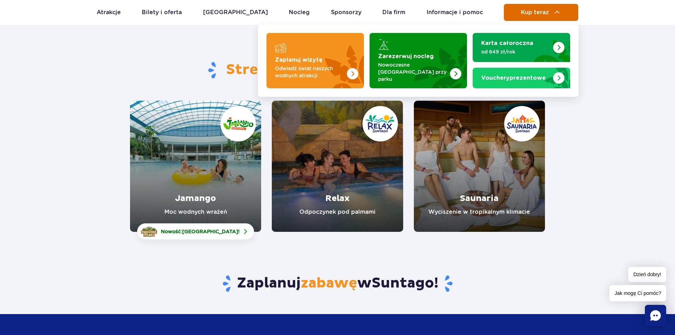
click at [544, 13] on span "Kup teraz" at bounding box center [535, 12] width 28 height 6
click at [531, 16] on button "Kup teraz" at bounding box center [541, 12] width 74 height 17
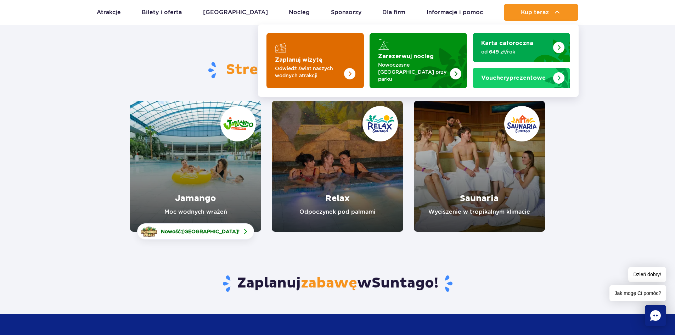
click at [300, 65] on p "Odwiedź świat naszych wodnych atrakcji" at bounding box center [309, 72] width 69 height 14
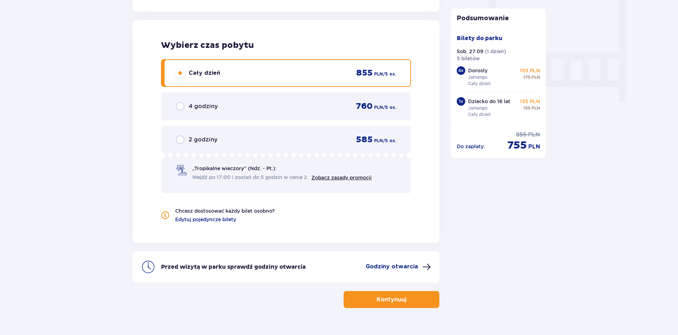
scroll to position [678, 0]
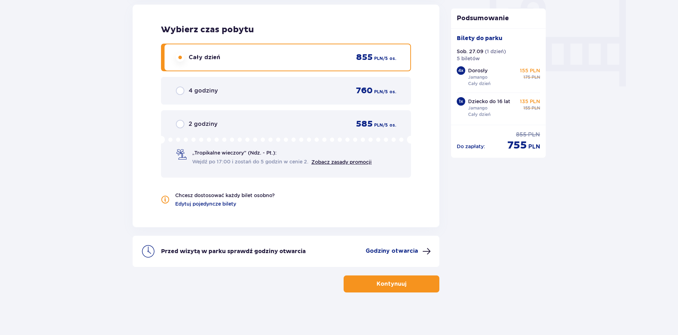
click at [400, 278] on button "Kontynuuj" at bounding box center [392, 283] width 96 height 17
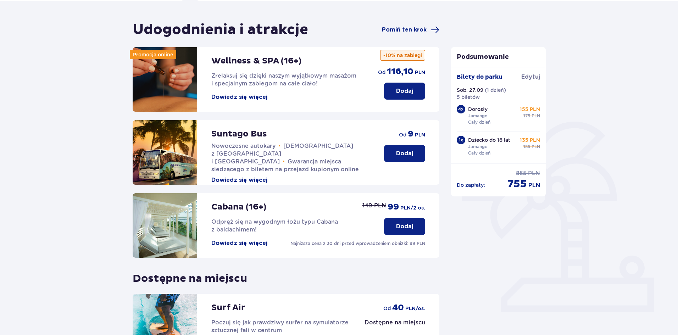
scroll to position [146, 0]
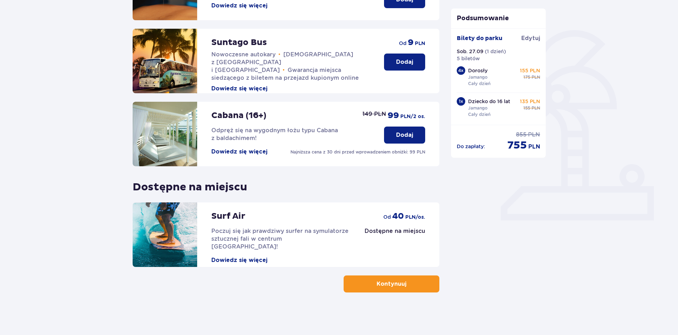
click at [363, 232] on div "Surf Air Poczuj się jak prawdziwy surfer na symulatorze sztucznej fali w centru…" at bounding box center [286, 234] width 307 height 65
click at [247, 256] on button "Dowiedz się więcej" at bounding box center [239, 260] width 56 height 8
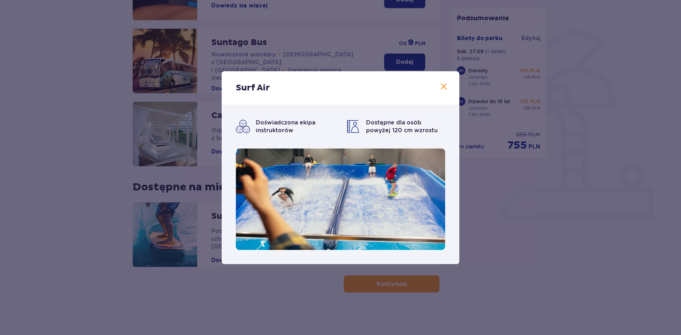
click at [446, 90] on span at bounding box center [443, 87] width 9 height 9
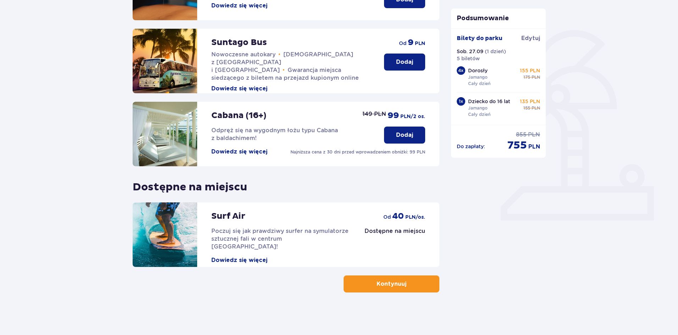
click at [377, 231] on p "Dostępne na miejscu" at bounding box center [394, 231] width 61 height 8
click at [247, 256] on button "Dowiedz się więcej" at bounding box center [239, 260] width 56 height 8
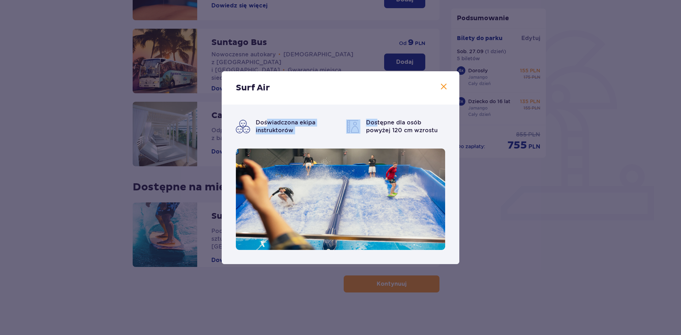
drag, startPoint x: 268, startPoint y: 121, endPoint x: 381, endPoint y: 122, distance: 112.8
click at [377, 124] on div "Doświadczona ekipa instruktorów Dostępne dla osób powyżej 120 cm wzrostu" at bounding box center [340, 127] width 209 height 16
click at [410, 123] on span "Dostępne dla osób powyżej 120 cm wzrostu" at bounding box center [402, 126] width 72 height 15
click at [445, 83] on span at bounding box center [443, 87] width 9 height 9
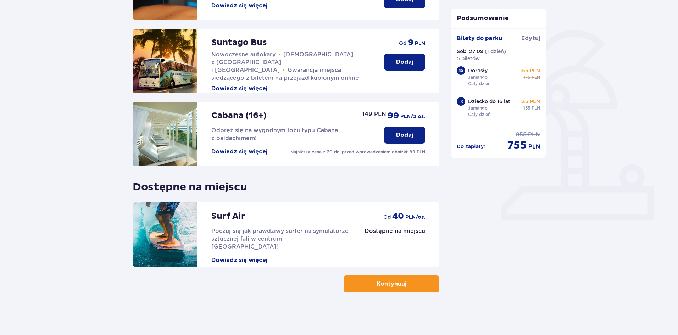
click at [409, 216] on p "PLN /os." at bounding box center [415, 217] width 20 height 7
click at [246, 256] on button "Dowiedz się więcej" at bounding box center [239, 260] width 56 height 8
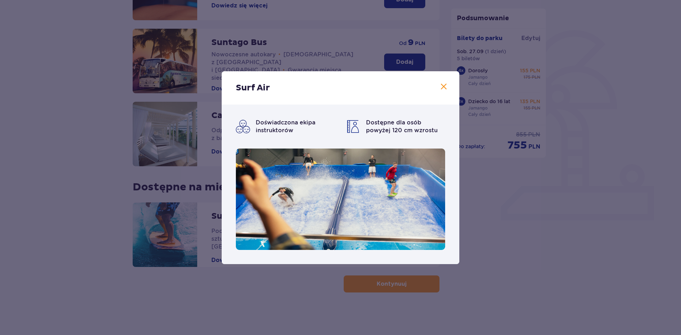
click at [455, 83] on div "Surf Air" at bounding box center [341, 87] width 238 height 33
click at [450, 84] on div "Surf Air" at bounding box center [341, 87] width 238 height 33
click at [446, 89] on span at bounding box center [443, 87] width 9 height 9
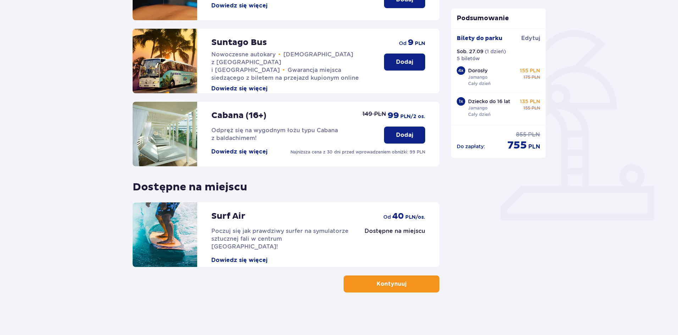
click at [411, 282] on span "button" at bounding box center [407, 284] width 9 height 9
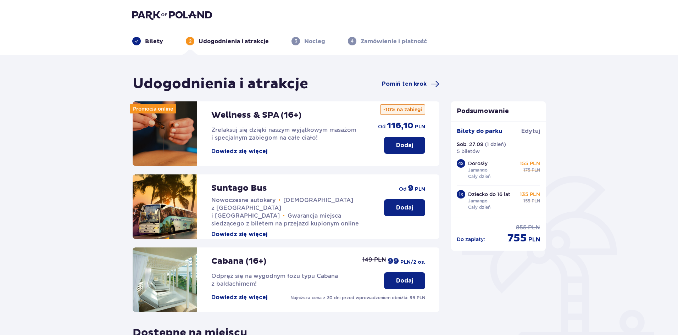
scroll to position [99, 0]
